Goal: Check status: Check status

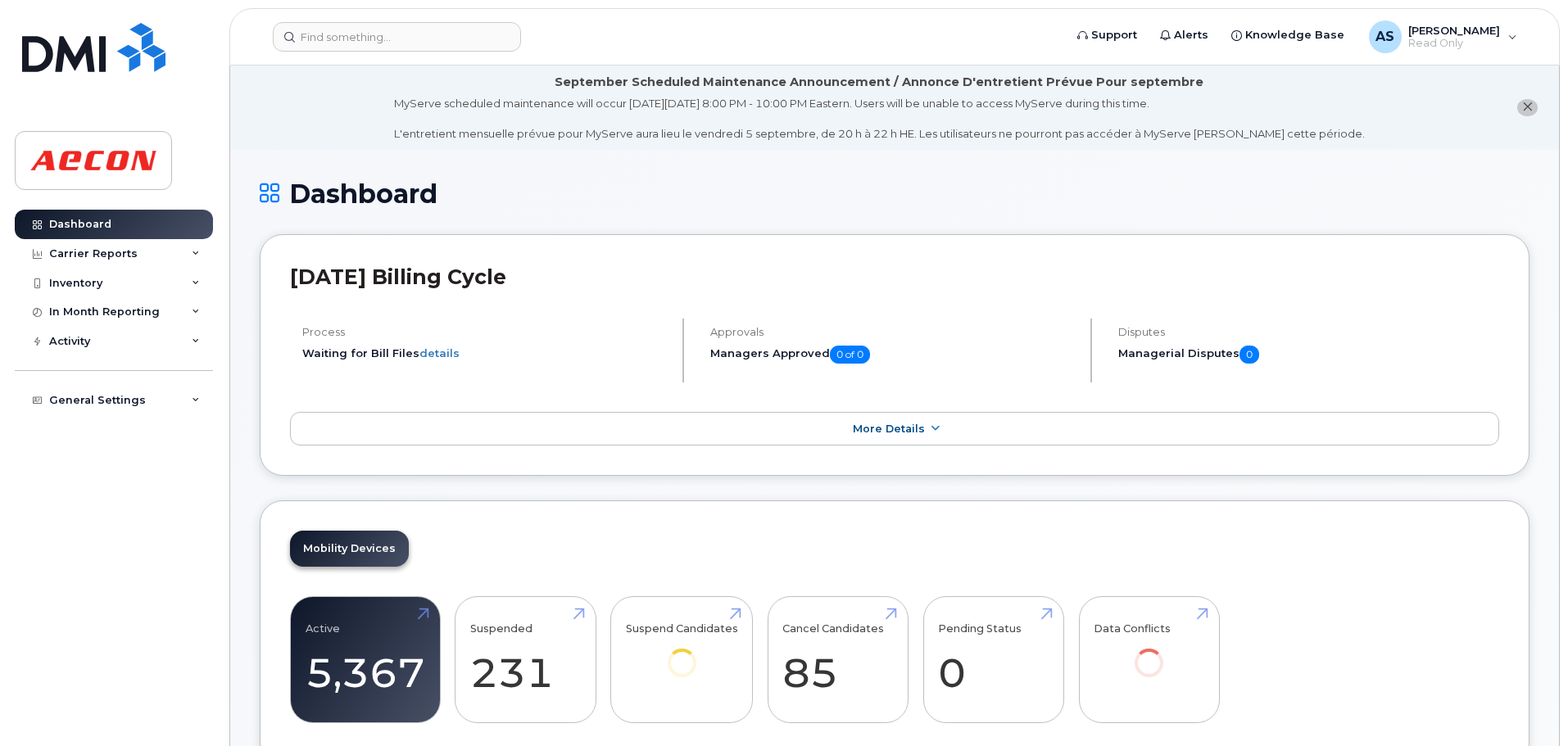
click at [414, 51] on header "Support Alerts Knowledge Base AS [PERSON_NAME] Read Only English Français Adjus…" at bounding box center [895, 36] width 1331 height 57
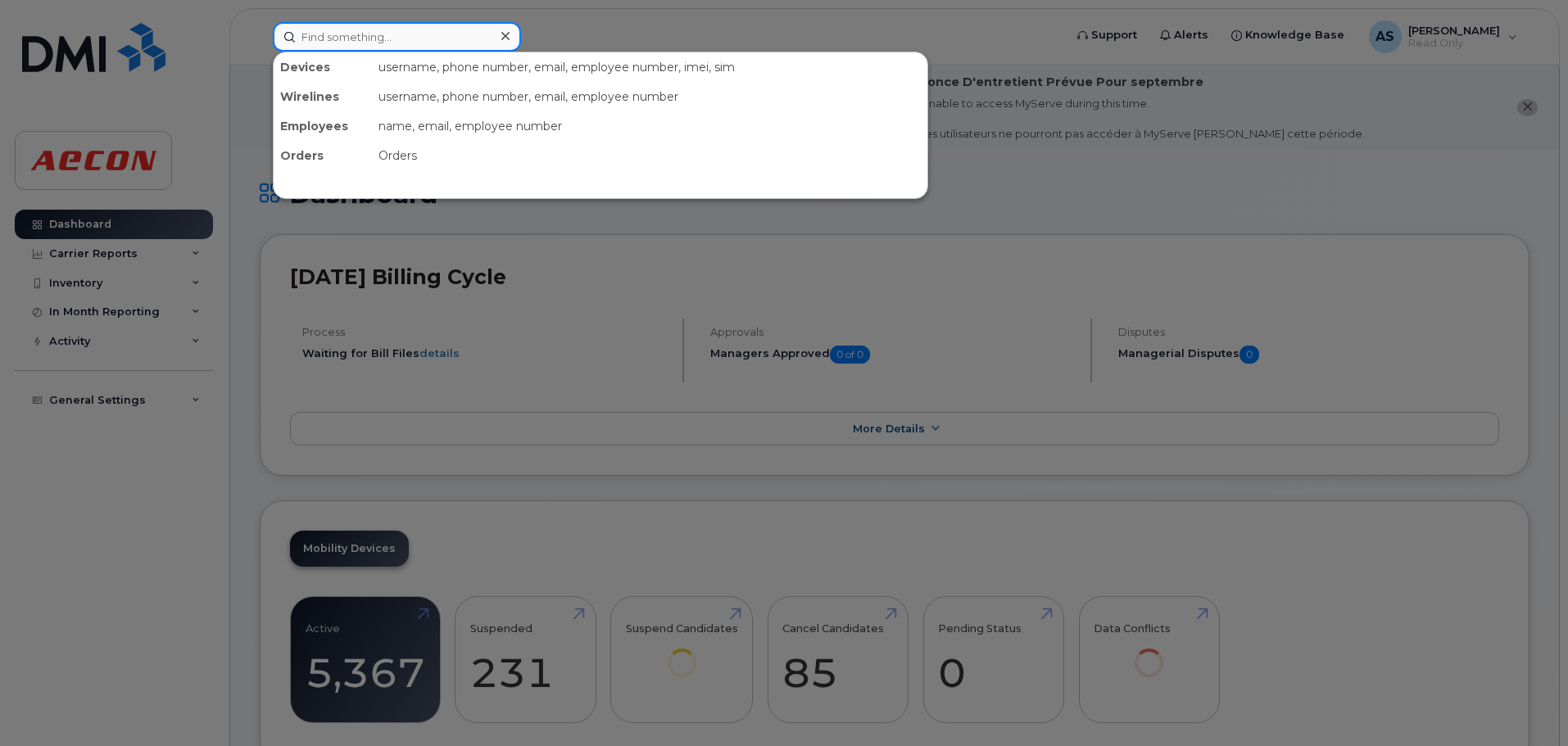
click at [394, 45] on input at bounding box center [397, 37] width 249 height 29
click at [332, 40] on input at bounding box center [397, 37] width 249 height 29
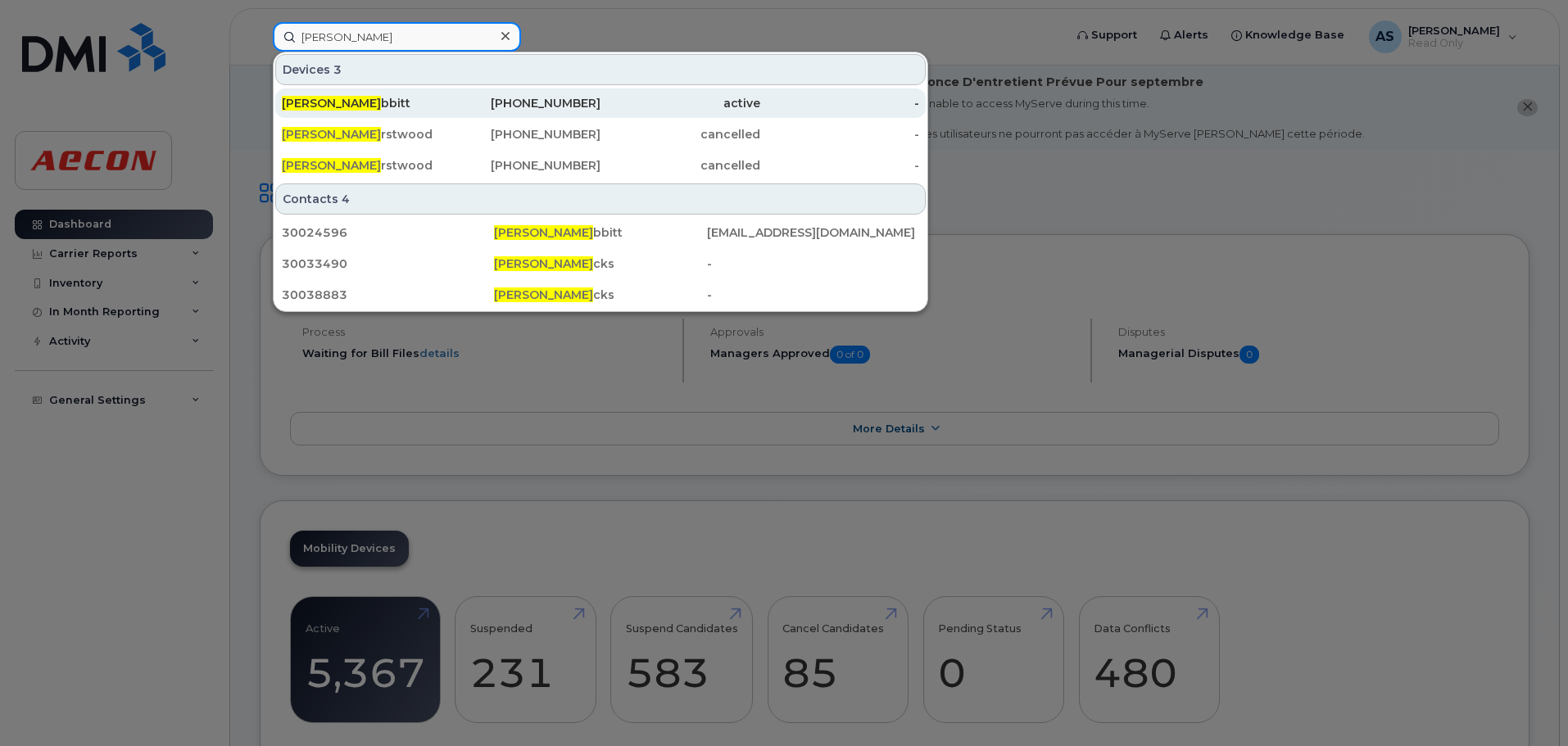
type input "[PERSON_NAME]"
click at [583, 102] on div "[PHONE_NUMBER]" at bounding box center [522, 103] width 159 height 17
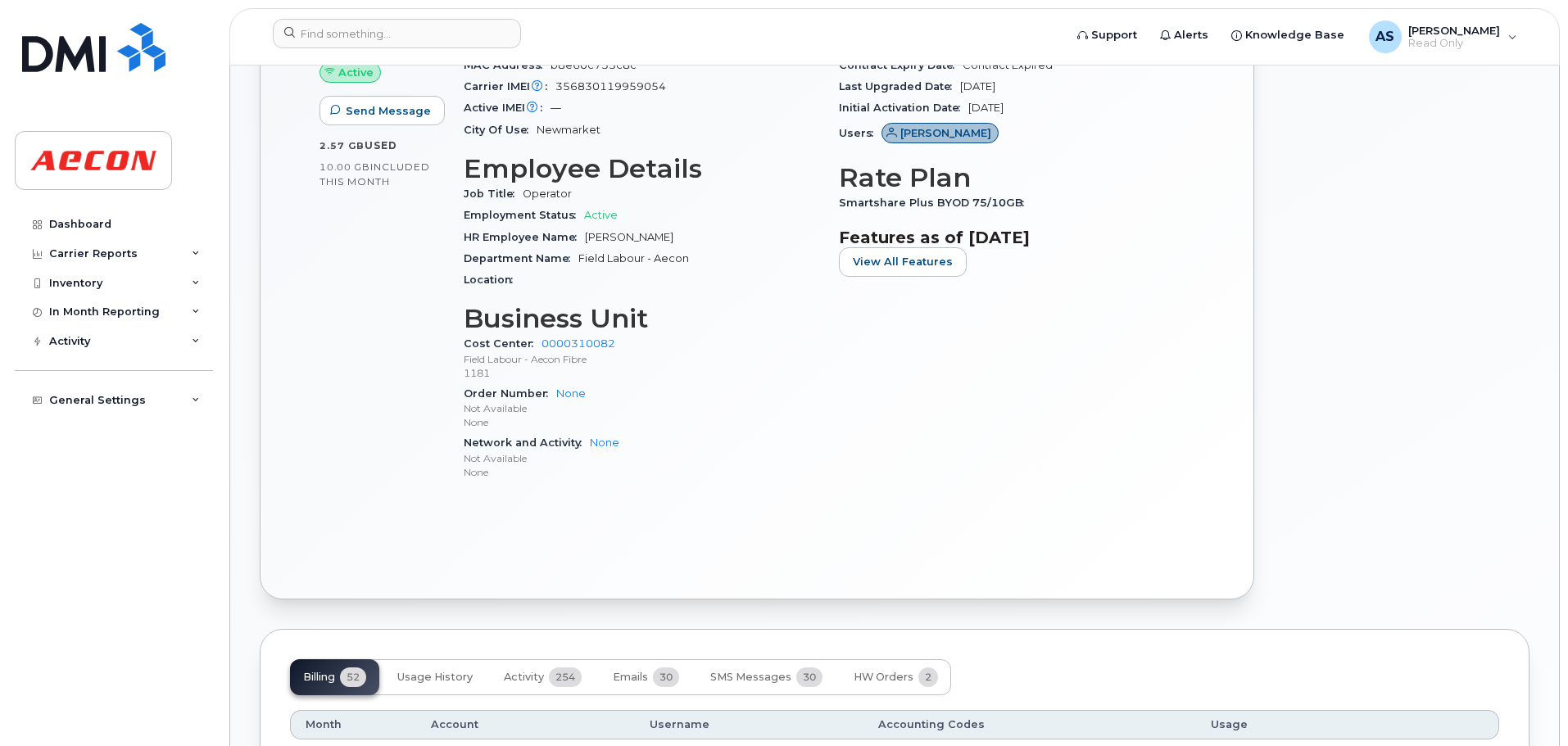
scroll to position [1147, 0]
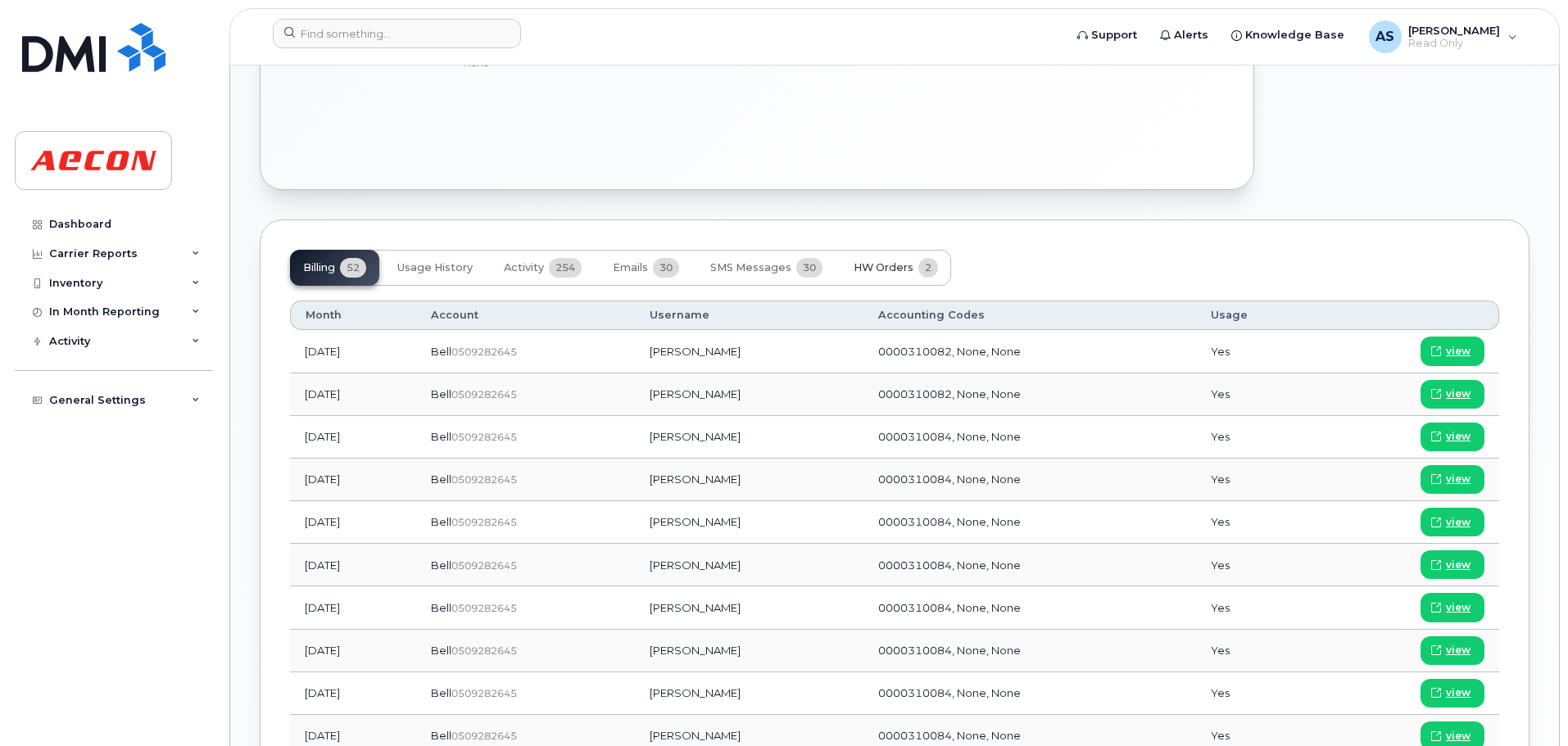
drag, startPoint x: 866, startPoint y: 270, endPoint x: 771, endPoint y: 277, distance: 95.3
click at [866, 270] on span "HW Orders" at bounding box center [884, 267] width 60 height 13
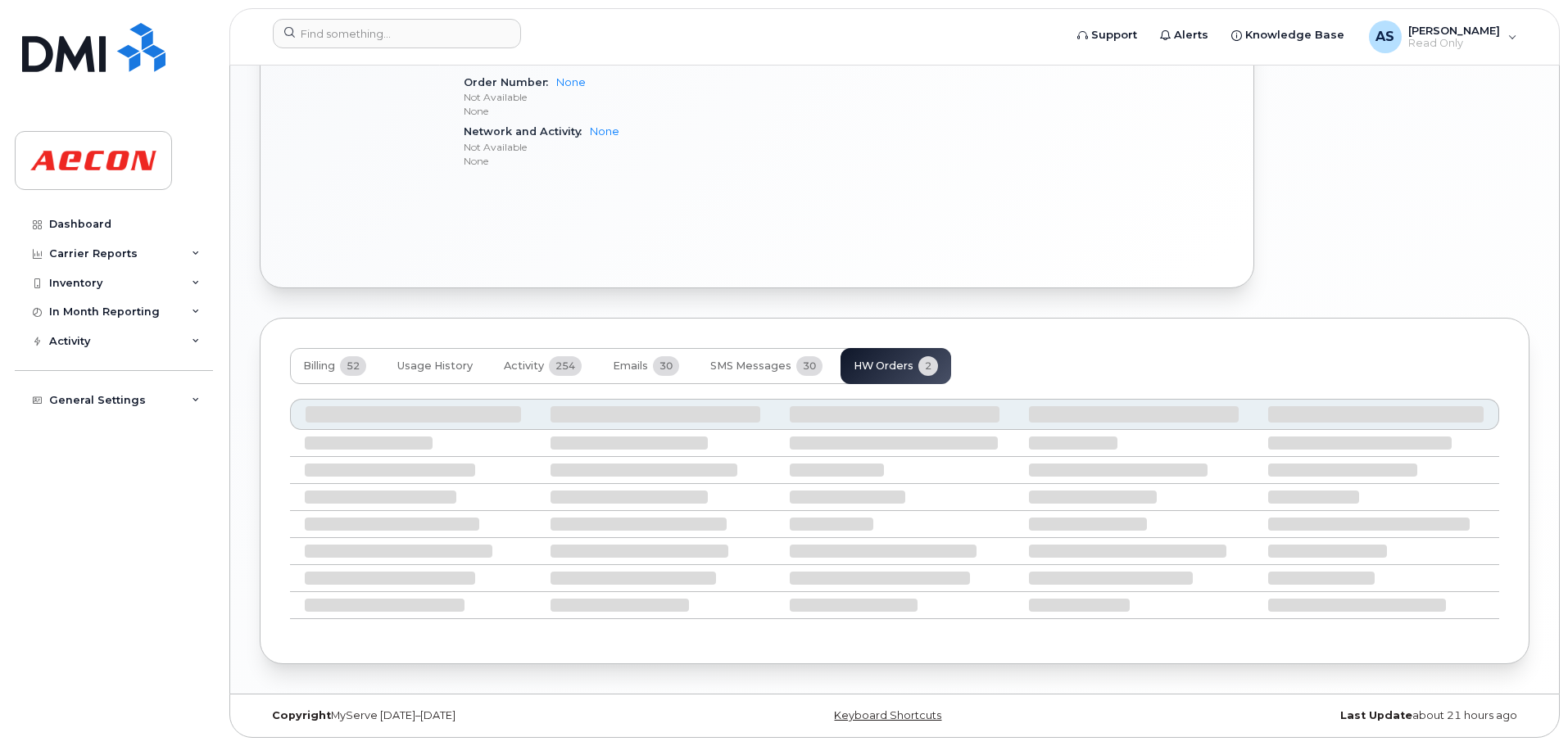
scroll to position [1031, 0]
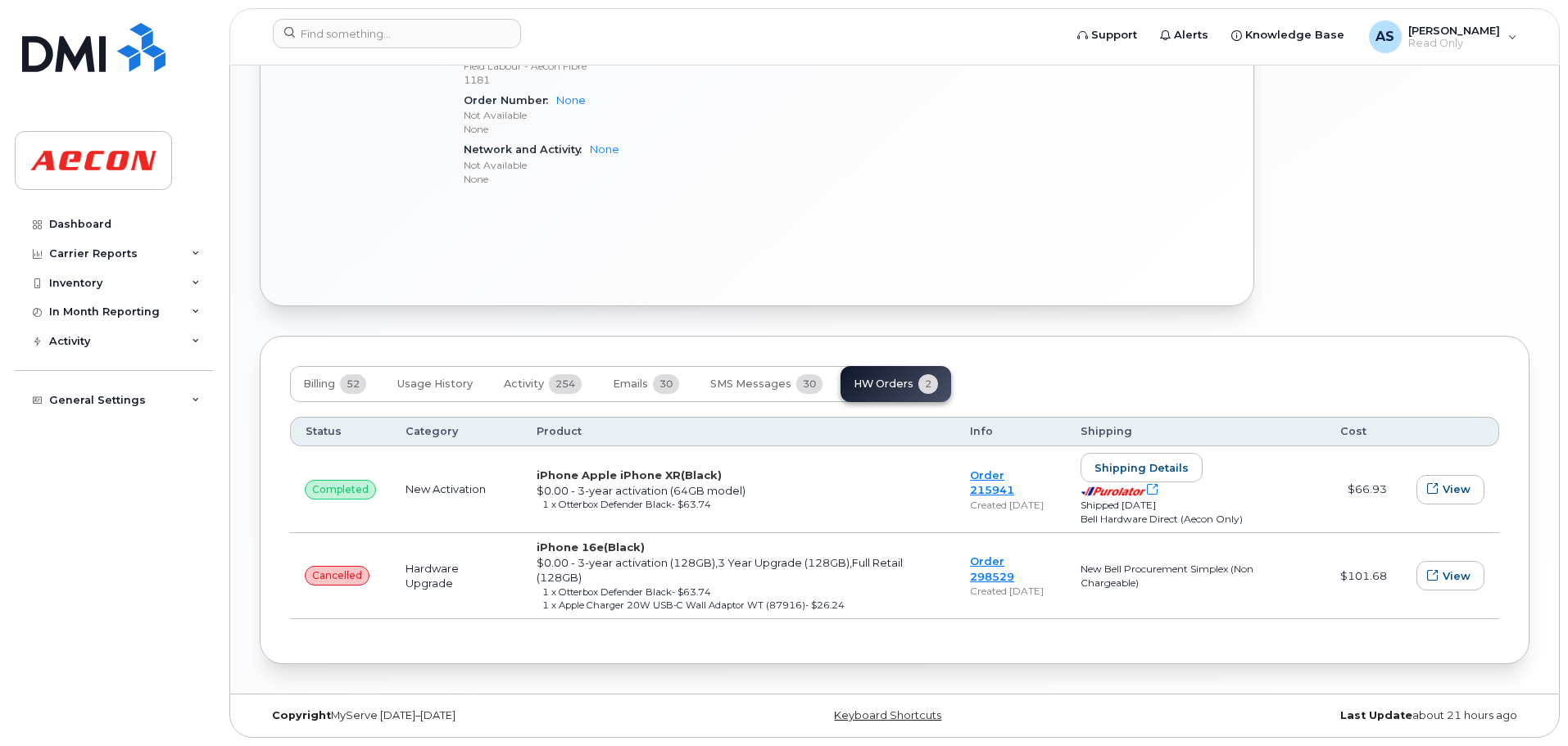
click at [1147, 565] on div "New Bell Procurement Simplex (Non Chargeable)" at bounding box center [1195, 576] width 230 height 28
click at [1152, 606] on td "New Bell Procurement Simplex (Non Chargeable)" at bounding box center [1195, 576] width 259 height 86
click at [1118, 564] on div "New Bell Procurement Simplex (Non Chargeable)" at bounding box center [1195, 576] width 230 height 28
click at [748, 539] on td "iPhone 16e (Black) $0.00 - 3-year activation (128GB),3 Year Upgrade (128GB),Ful…" at bounding box center [738, 576] width 433 height 86
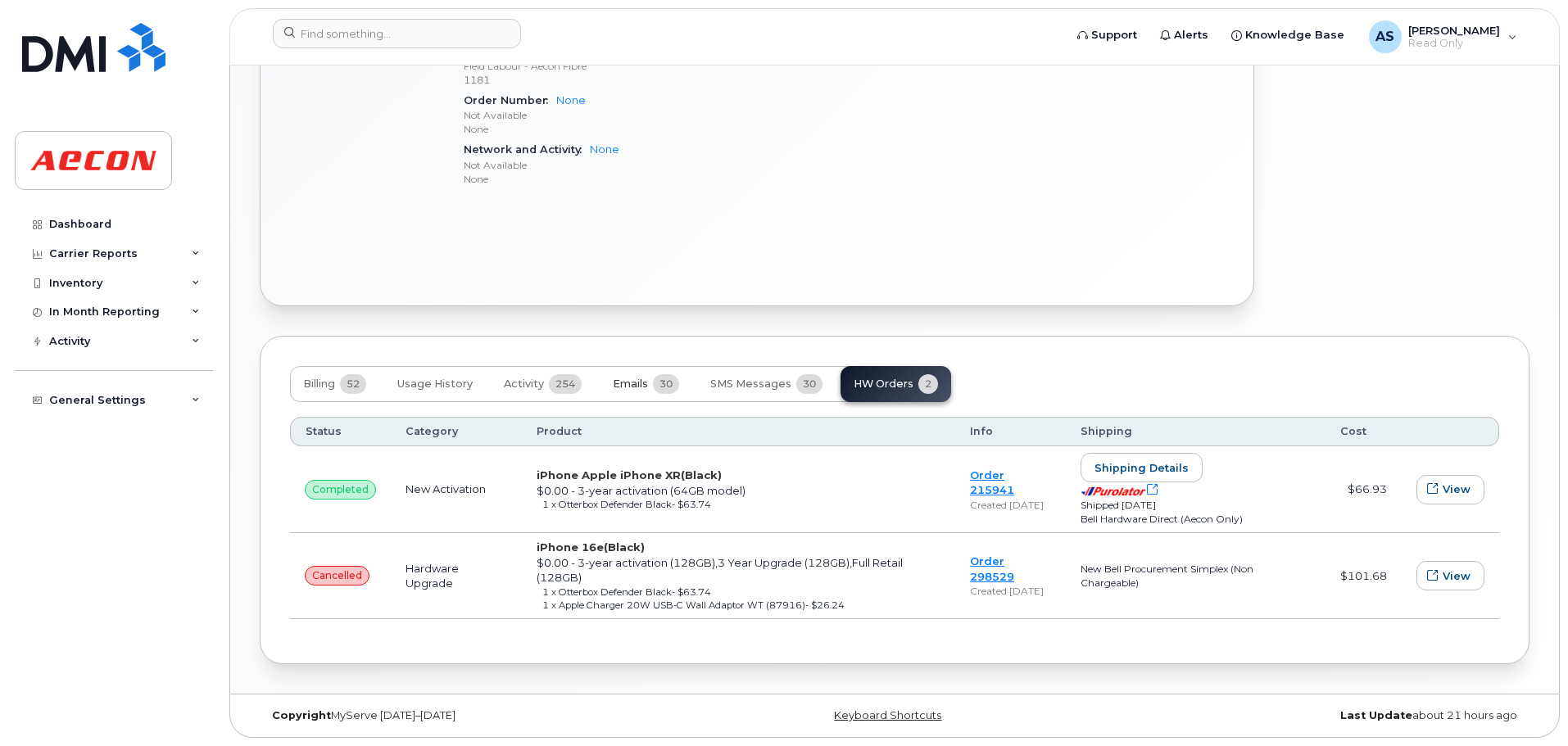
click at [615, 378] on span "Emails" at bounding box center [631, 384] width 35 height 13
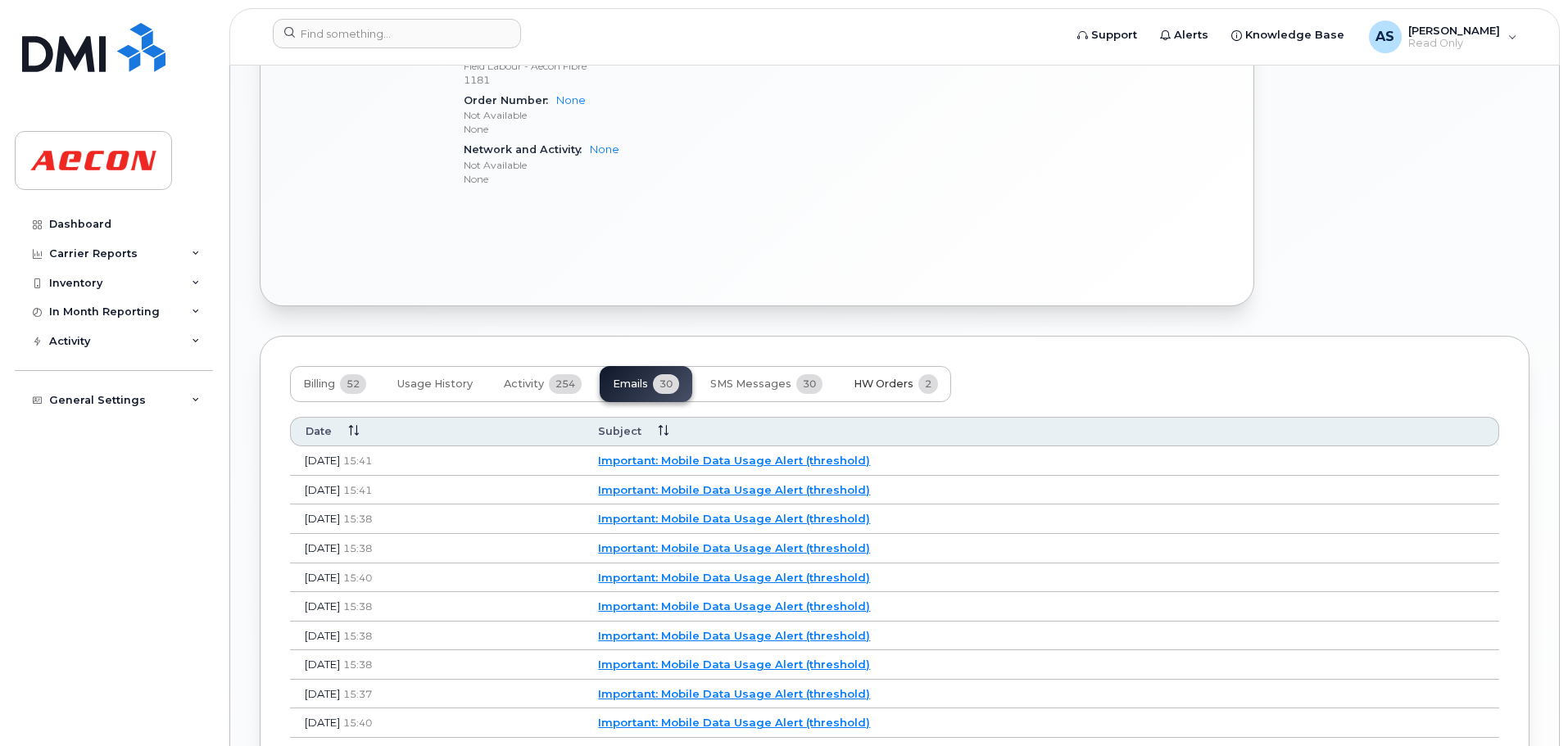
click at [886, 375] on button "HW Orders 2" at bounding box center [896, 384] width 111 height 36
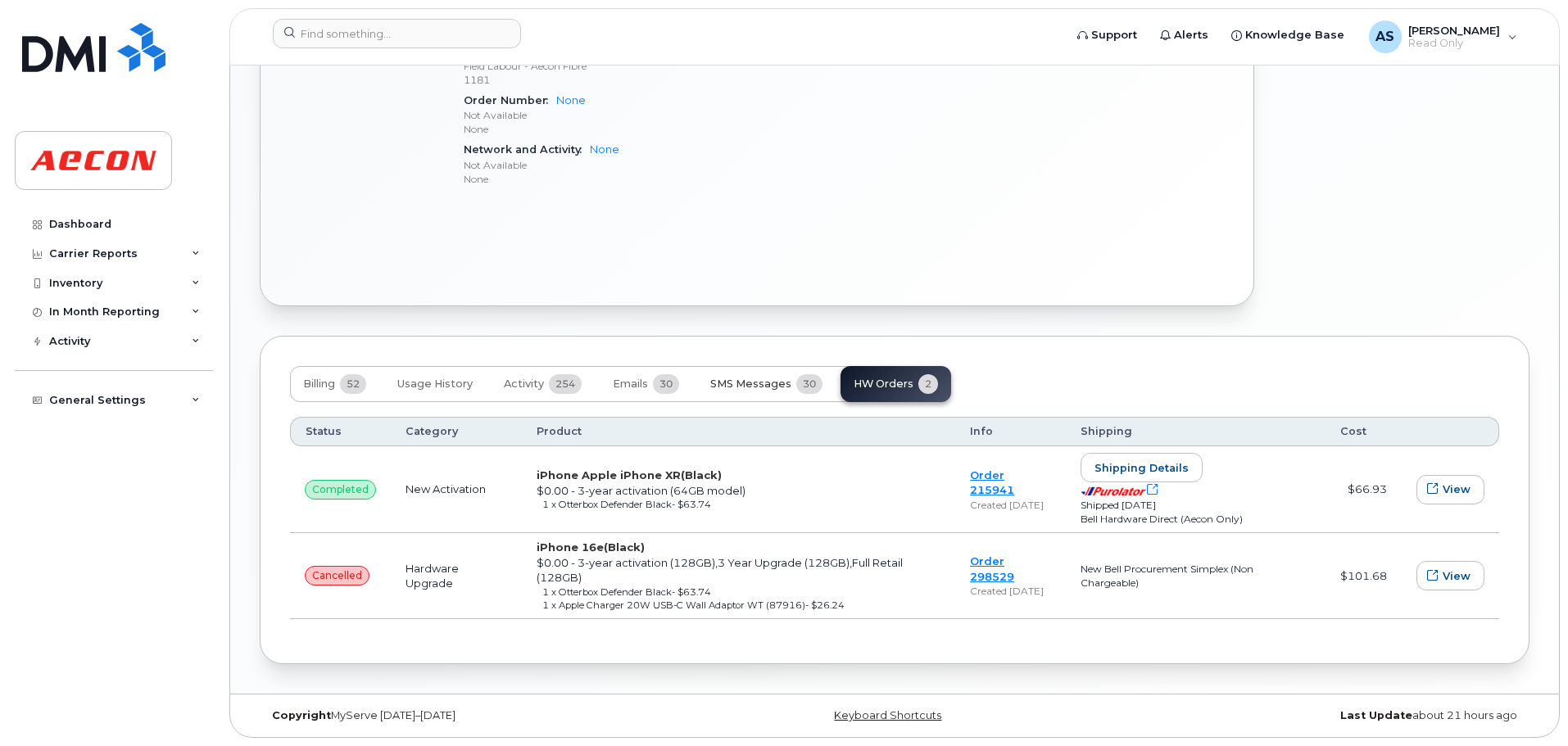
click at [787, 382] on span "SMS Messages" at bounding box center [750, 384] width 81 height 13
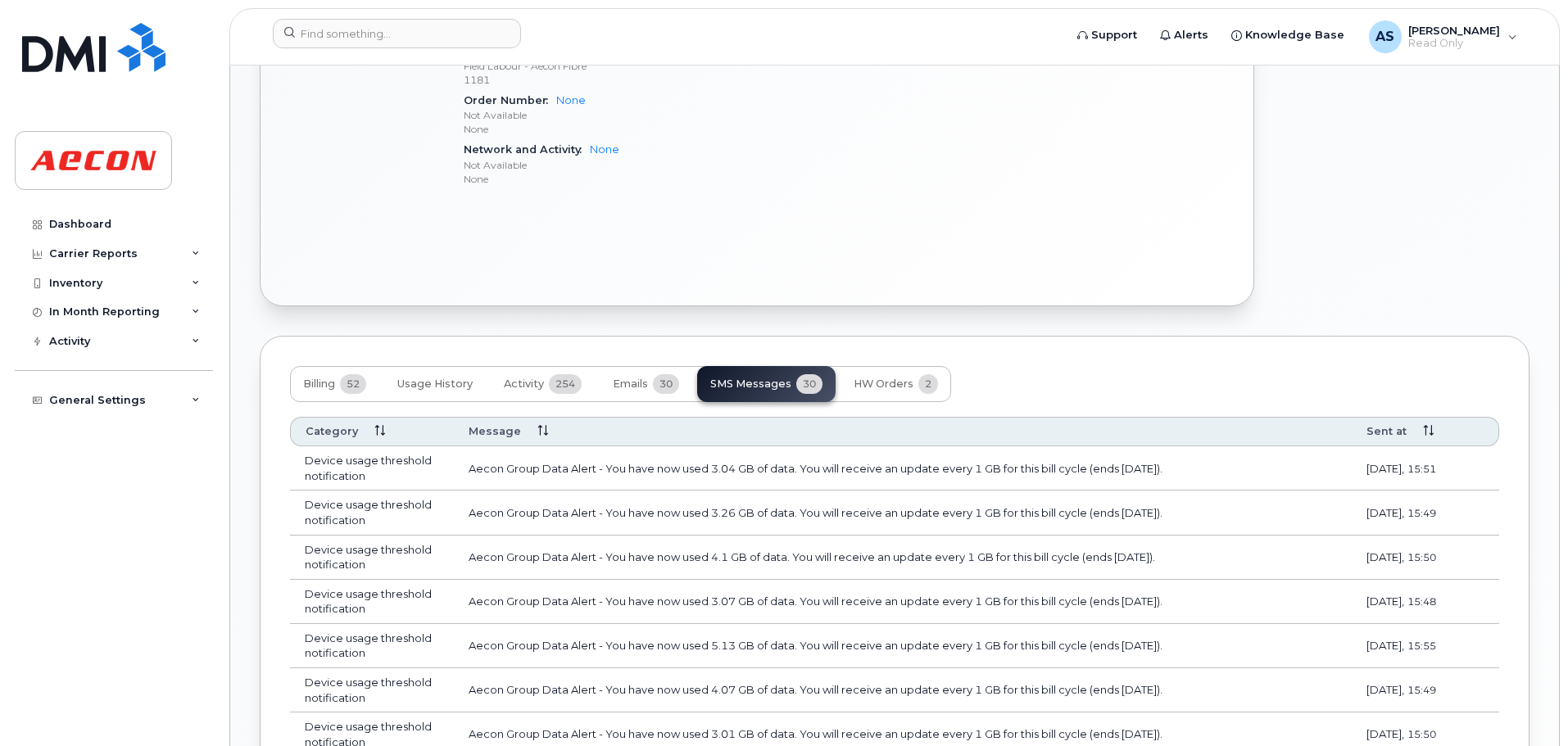
click at [745, 326] on div "Order #298529 — cancelled Add Note [PHONE_NUMBER] Last updated [DATE] Active Se…" at bounding box center [894, 494] width 1270 height 2297
click at [868, 390] on span "HW Orders" at bounding box center [884, 384] width 60 height 13
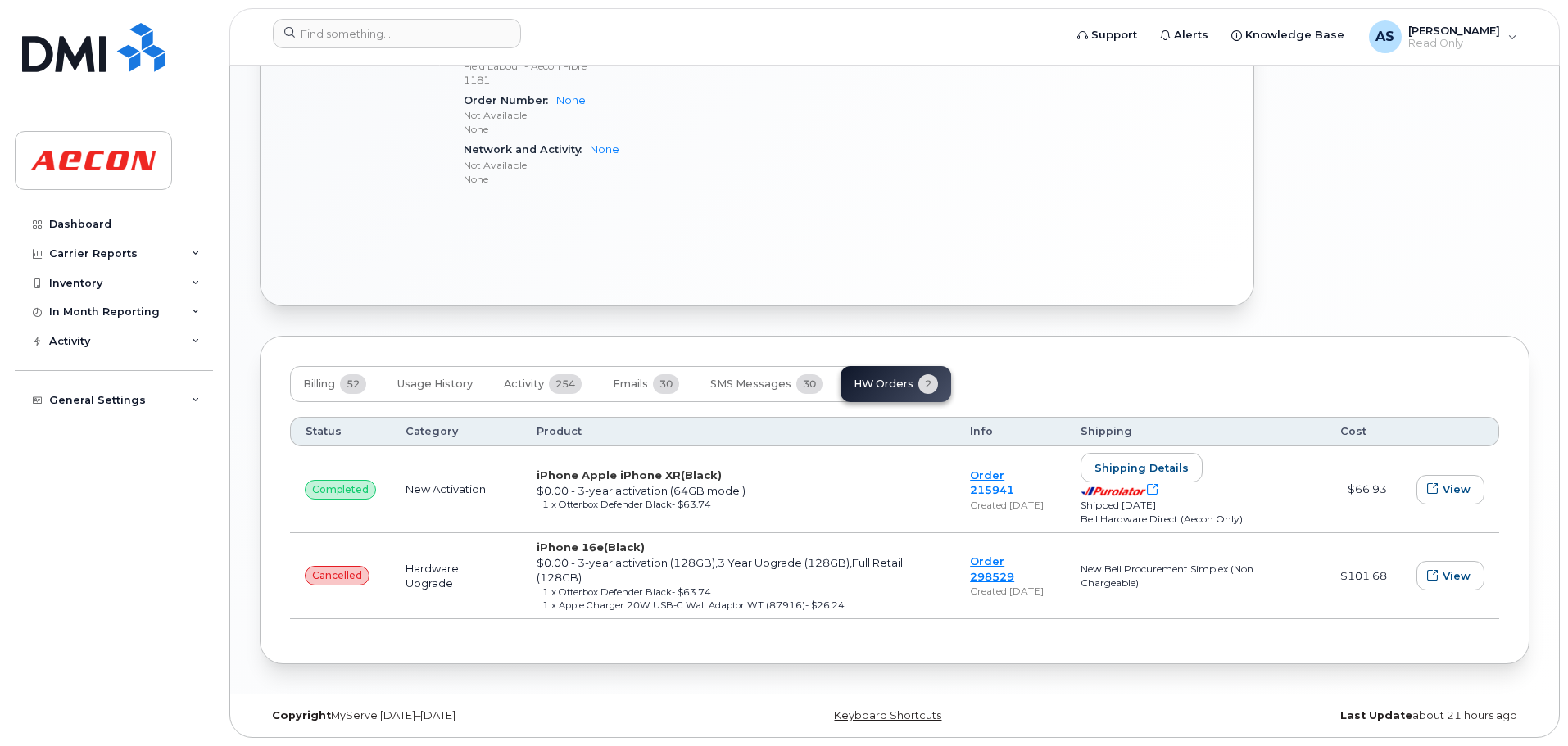
click at [818, 329] on div "Order #298529 — cancelled Add Note [PHONE_NUMBER] Last updated [DATE] Active Se…" at bounding box center [894, 6] width 1270 height 1319
click at [1459, 573] on span "View" at bounding box center [1456, 576] width 28 height 16
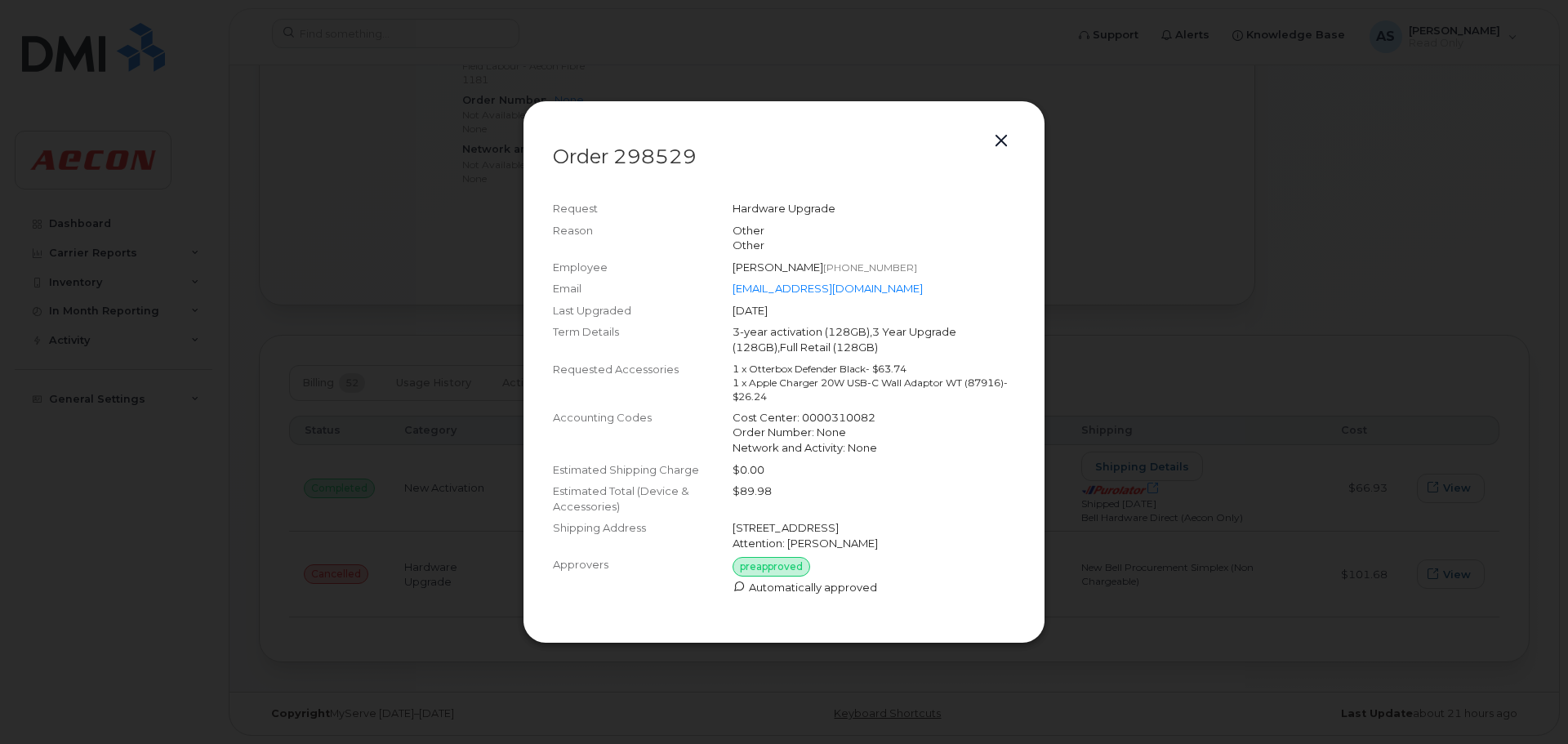
click at [1013, 130] on button "button" at bounding box center [1000, 141] width 24 height 23
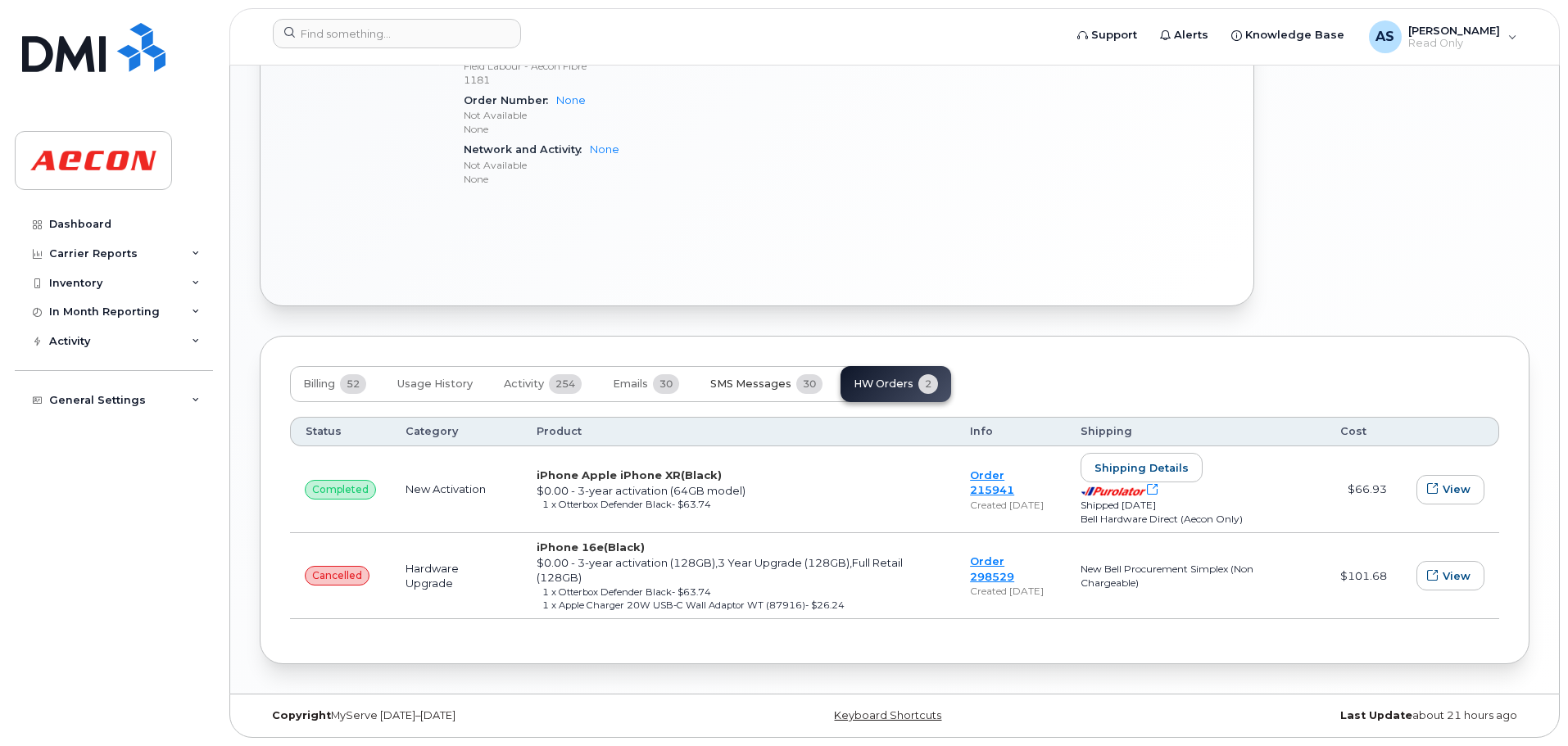
click at [740, 375] on button "SMS Messages 30" at bounding box center [767, 384] width 139 height 36
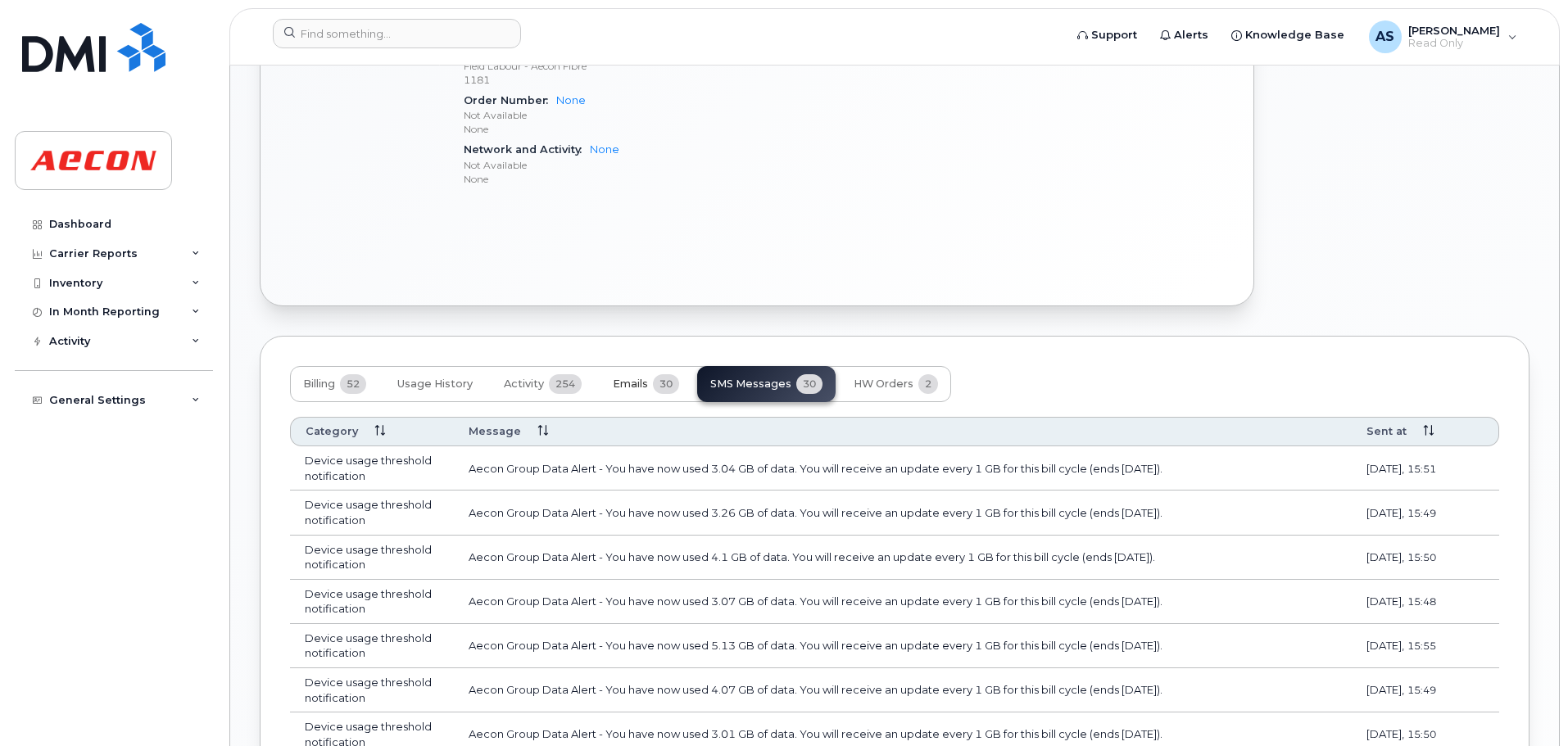
click at [647, 379] on span "Emails" at bounding box center [631, 384] width 35 height 13
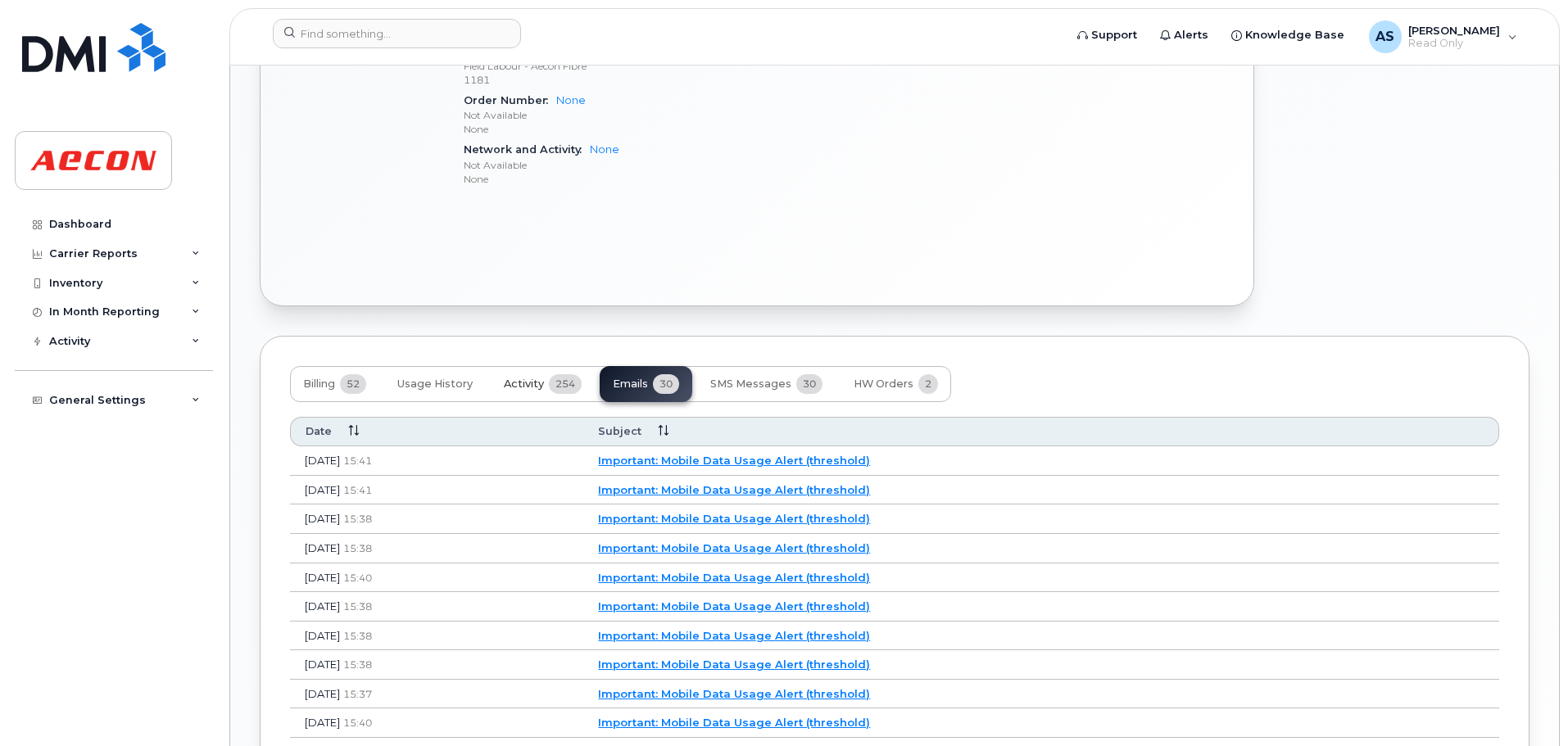
click at [535, 390] on button "Activity 254" at bounding box center [542, 384] width 104 height 36
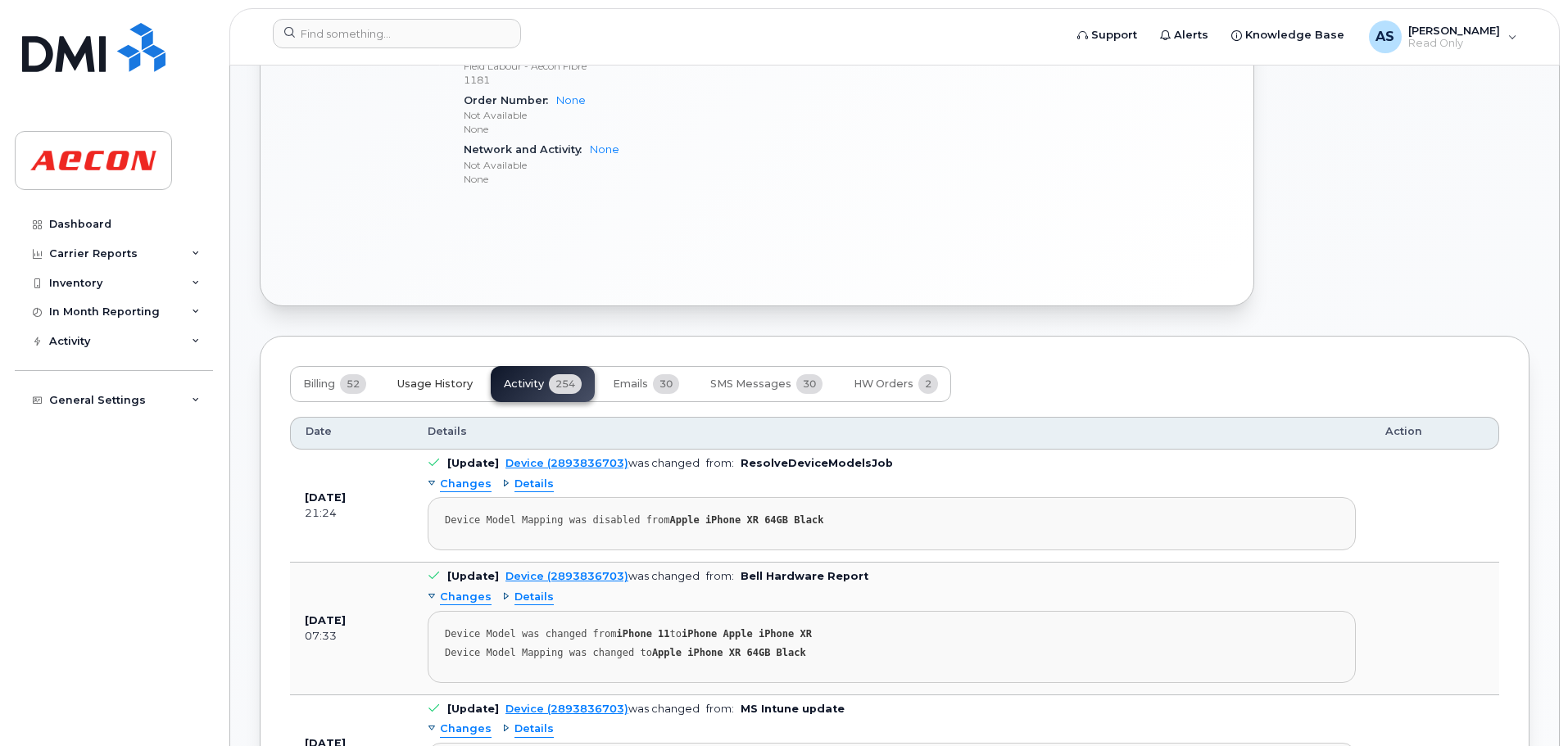
click at [460, 394] on button "Usage History" at bounding box center [435, 384] width 102 height 36
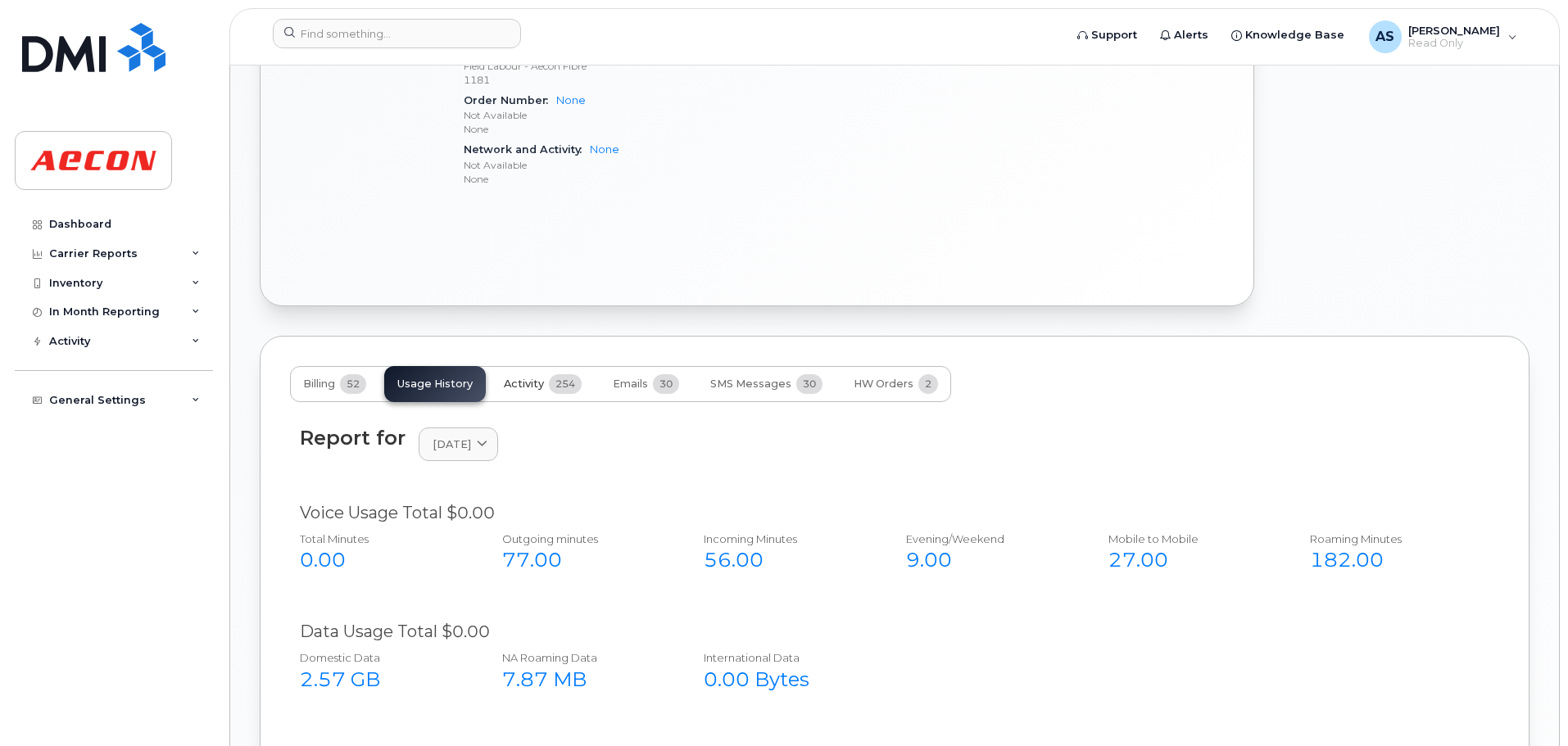
click at [556, 378] on span "254" at bounding box center [565, 384] width 33 height 19
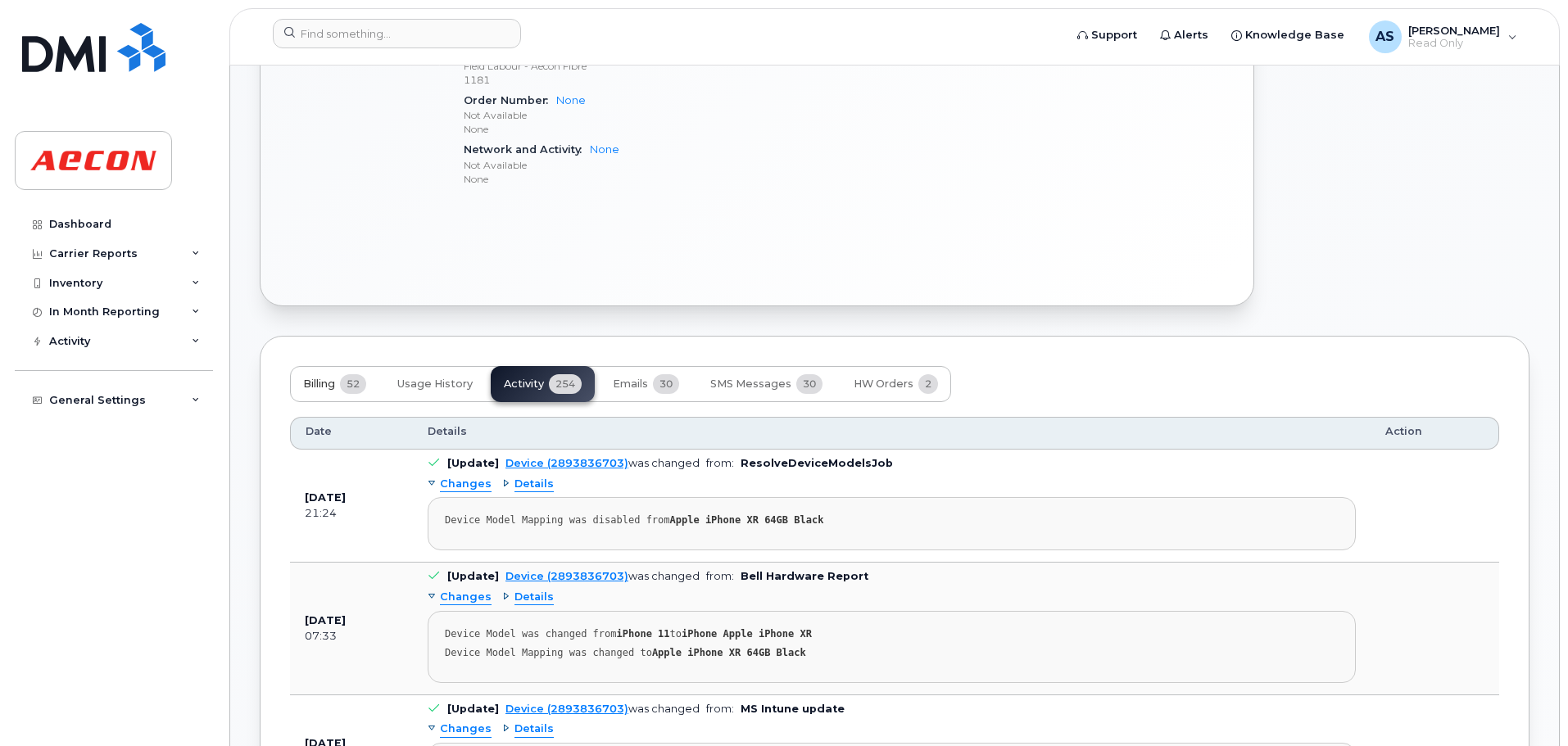
click at [359, 390] on span "52" at bounding box center [353, 384] width 26 height 19
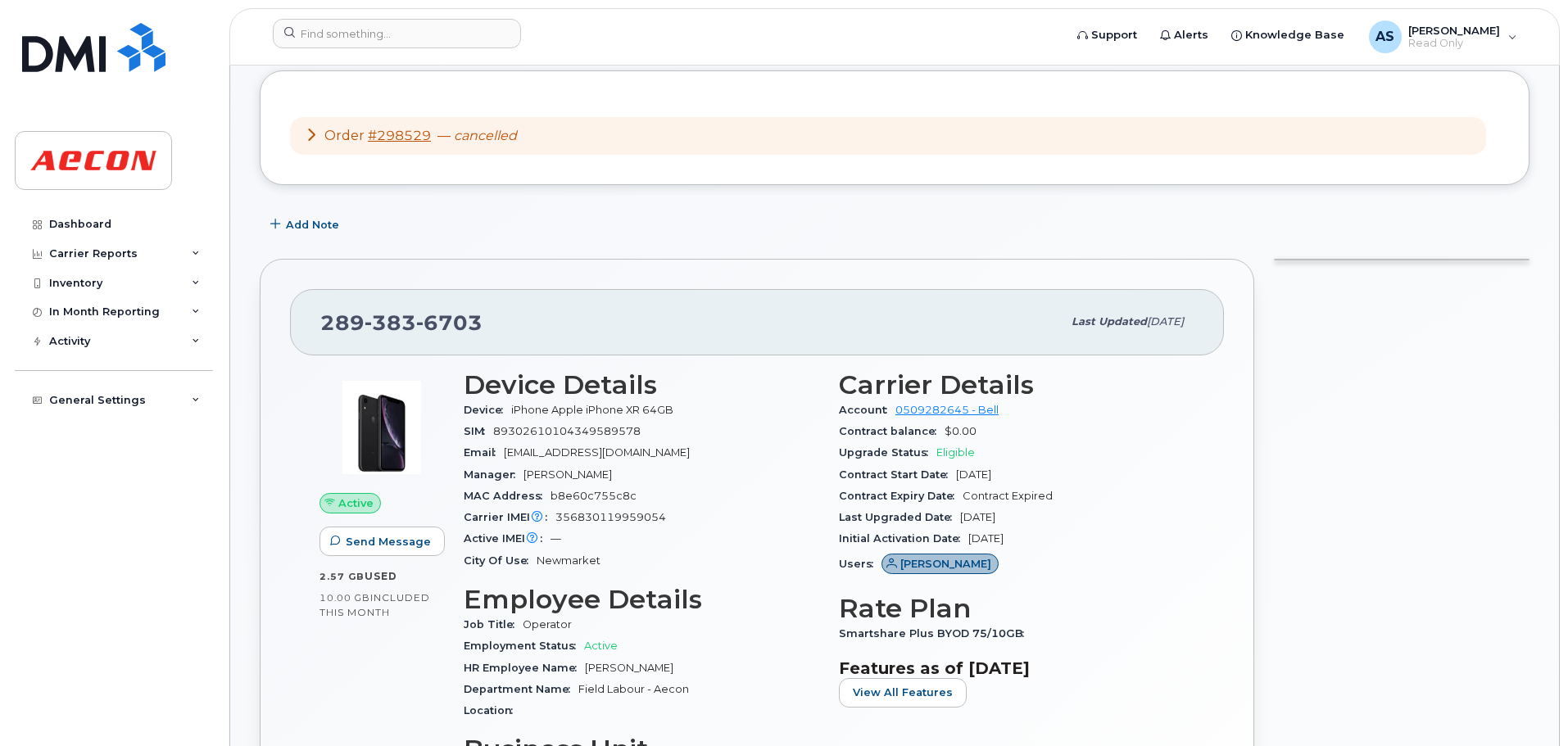
scroll to position [539, 0]
